Goal: Find specific page/section: Find specific page/section

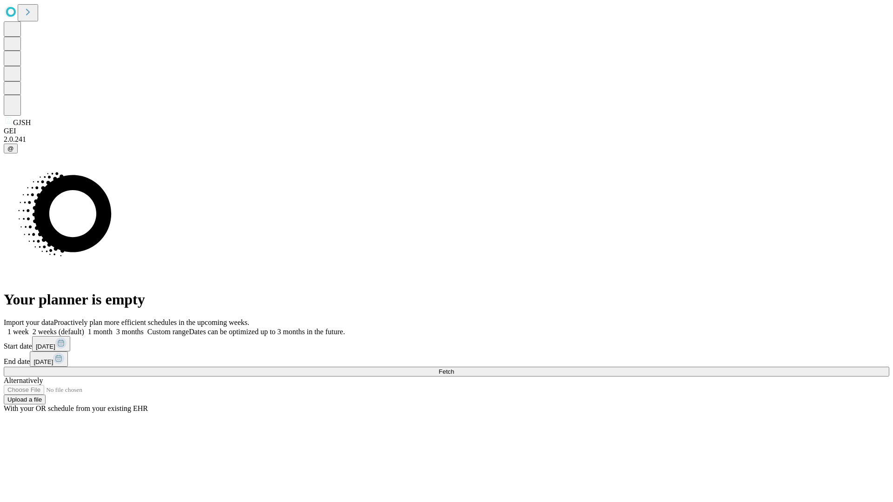
click at [454, 368] on span "Fetch" at bounding box center [446, 371] width 15 height 7
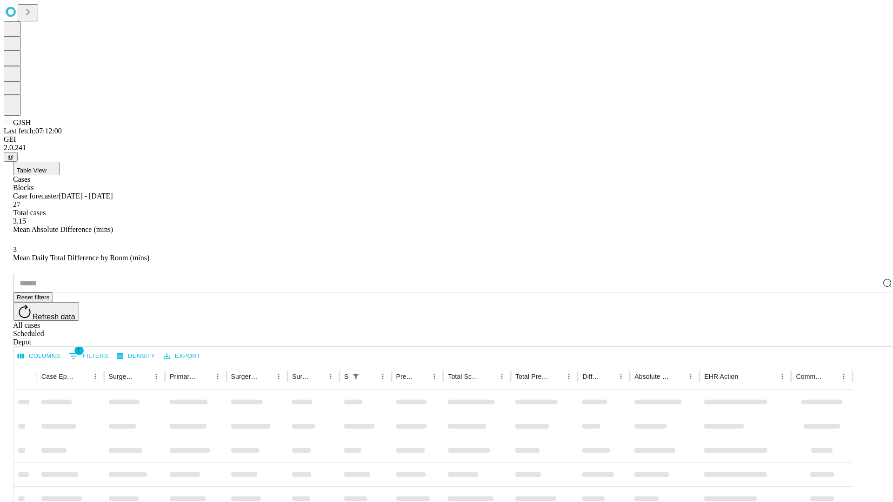
click at [869, 338] on div "Depot" at bounding box center [456, 342] width 886 height 8
